Goal: Task Accomplishment & Management: Use online tool/utility

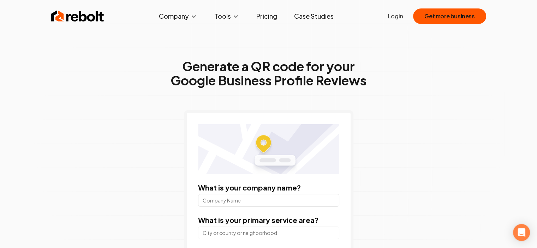
scroll to position [106, 0]
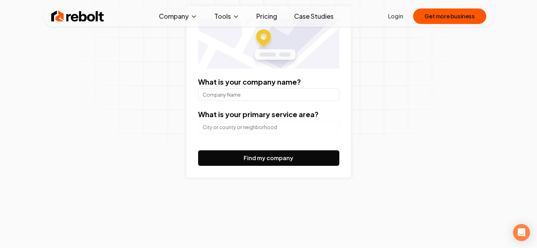
click at [255, 93] on input "What is your company name?" at bounding box center [268, 94] width 141 height 13
type input "Complete Neurological Care"
click at [314, 127] on input "search" at bounding box center [268, 127] width 141 height 13
type input "N"
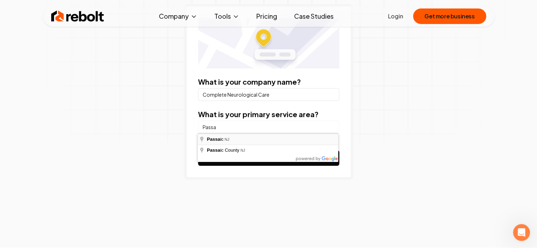
type input "[GEOGRAPHIC_DATA], [GEOGRAPHIC_DATA]"
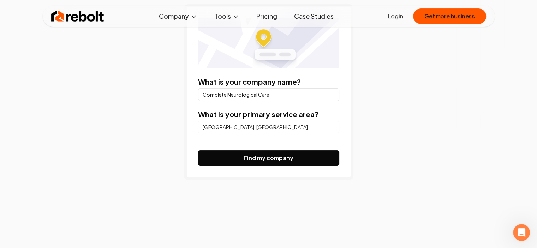
click at [241, 156] on button "Find my company" at bounding box center [268, 158] width 141 height 16
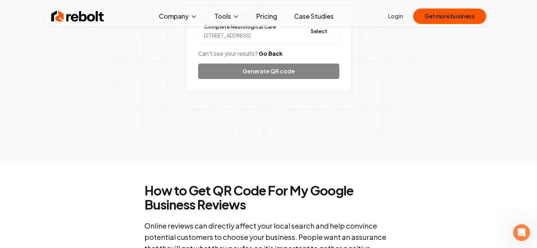
scroll to position [35, 0]
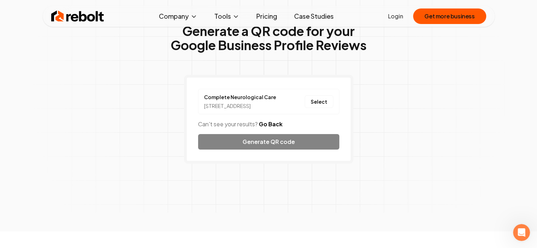
click at [277, 141] on div "Complete Neurological Care 615 Main Ave, Passaic, NJ 07055 Select Can't see you…" at bounding box center [268, 119] width 169 height 89
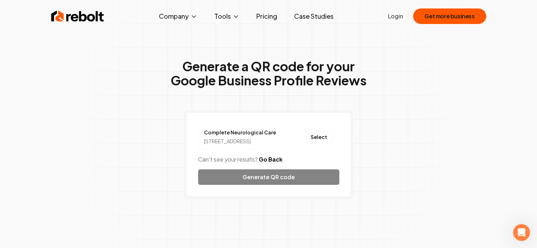
scroll to position [71, 0]
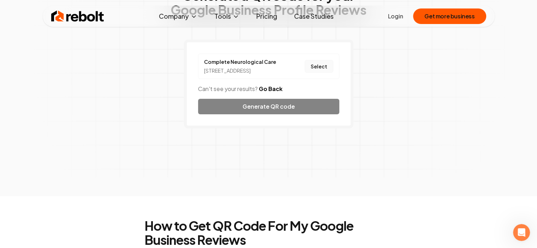
click at [323, 69] on button "Select" at bounding box center [318, 66] width 29 height 13
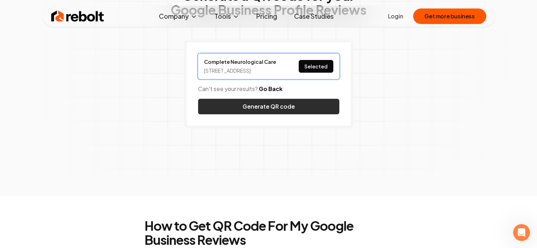
click at [283, 107] on button "Generate QR code" at bounding box center [268, 107] width 141 height 16
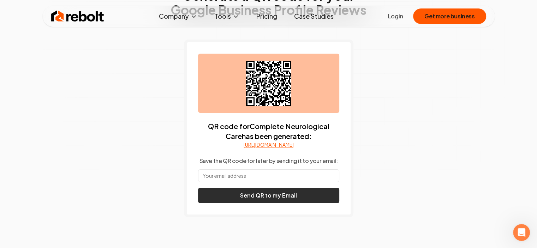
click at [286, 203] on button "Send QR to my Email" at bounding box center [268, 196] width 141 height 16
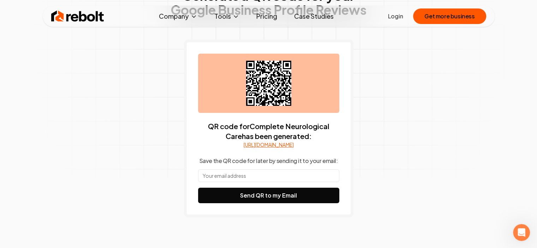
click at [269, 180] on input "text" at bounding box center [268, 175] width 141 height 13
type input "gus_godoy98@hotmail.com"
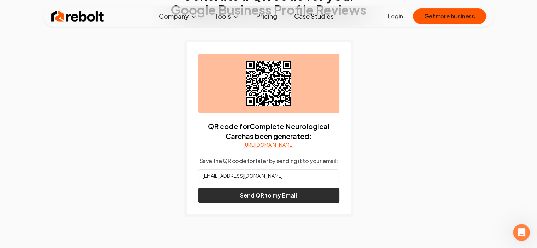
click at [288, 200] on button "Send QR to my Email" at bounding box center [268, 196] width 141 height 16
